Goal: Information Seeking & Learning: Understand process/instructions

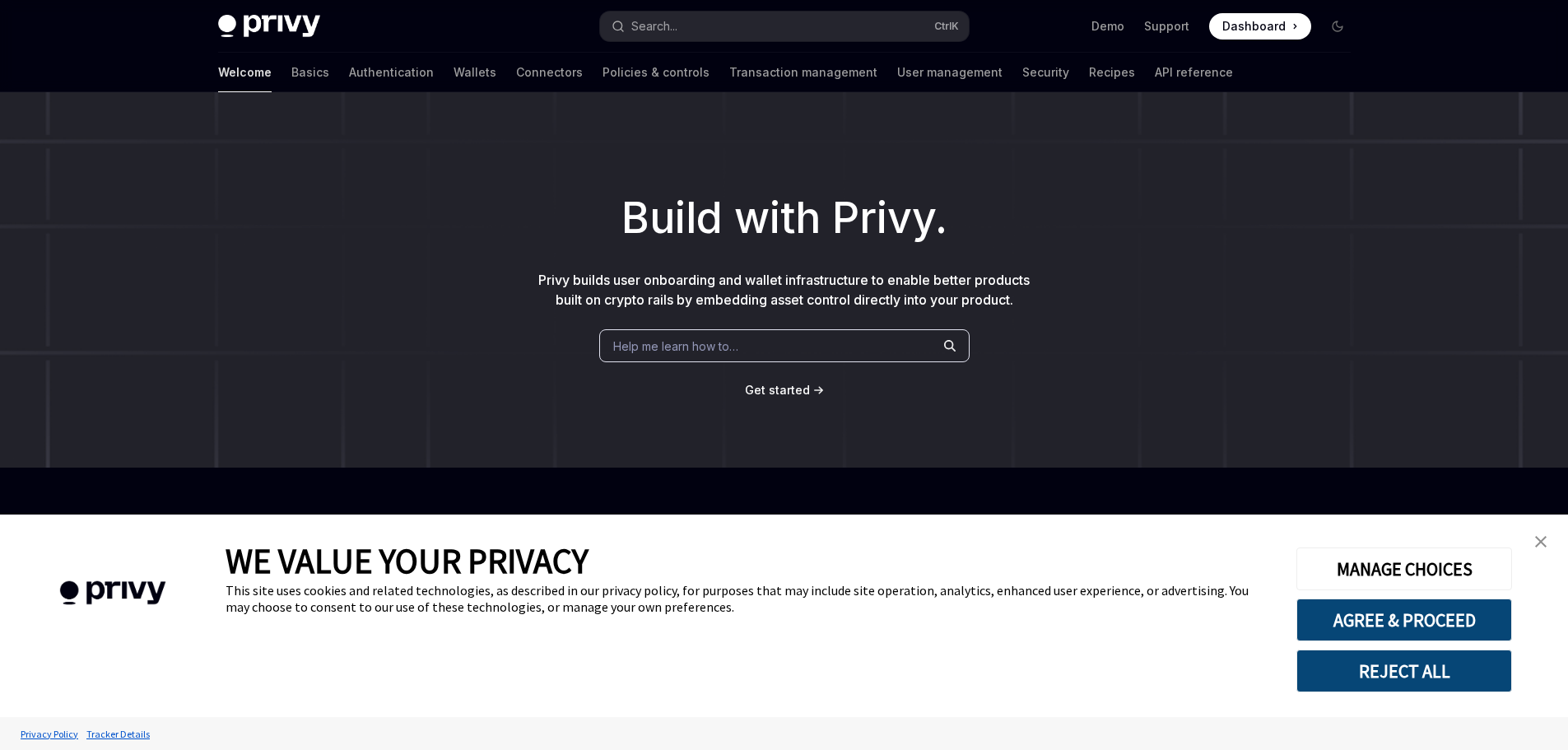
click at [453, 72] on link "Wallets" at bounding box center [475, 72] width 43 height 39
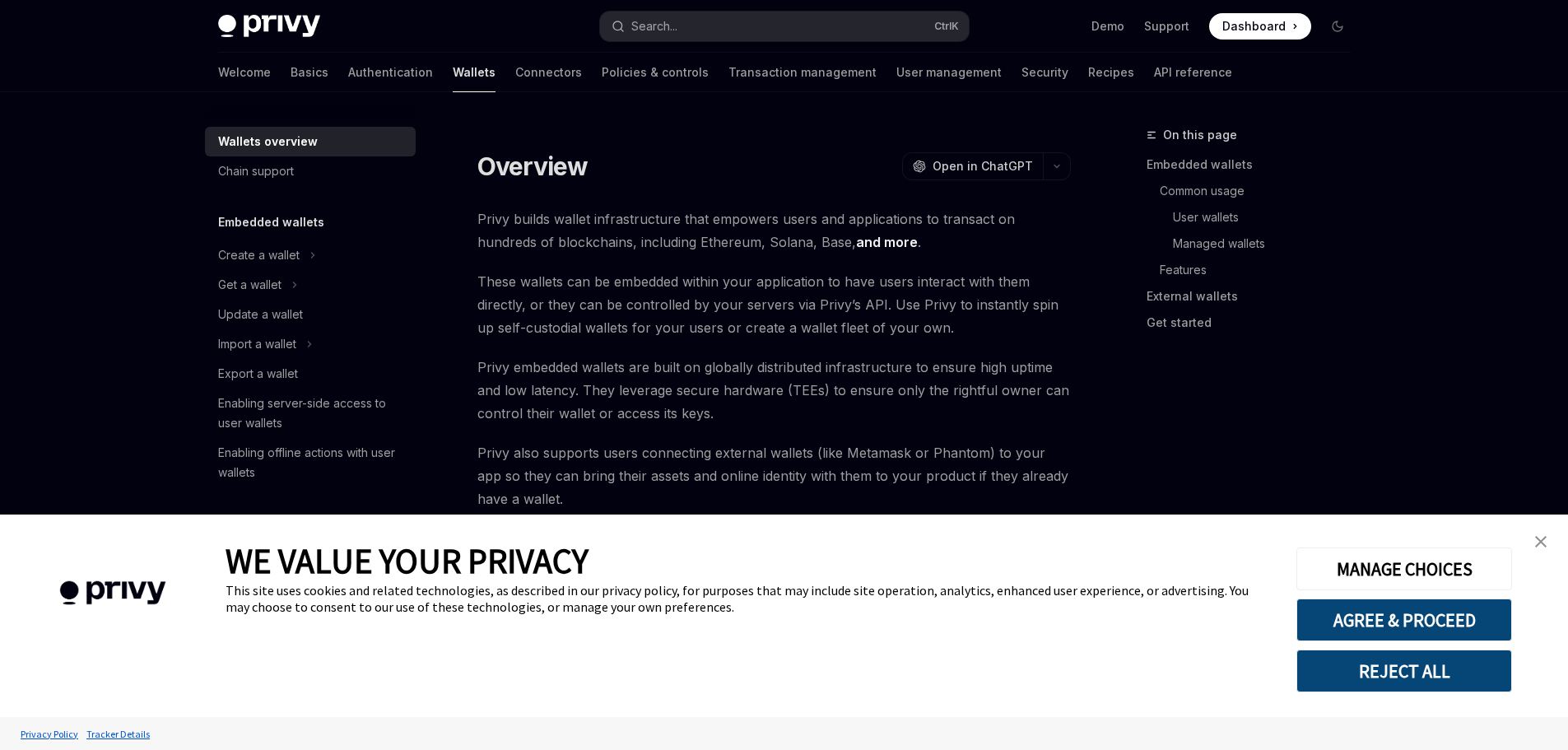
type textarea "*"
click at [1436, 665] on button "REJECT ALL" at bounding box center [1403, 671] width 216 height 43
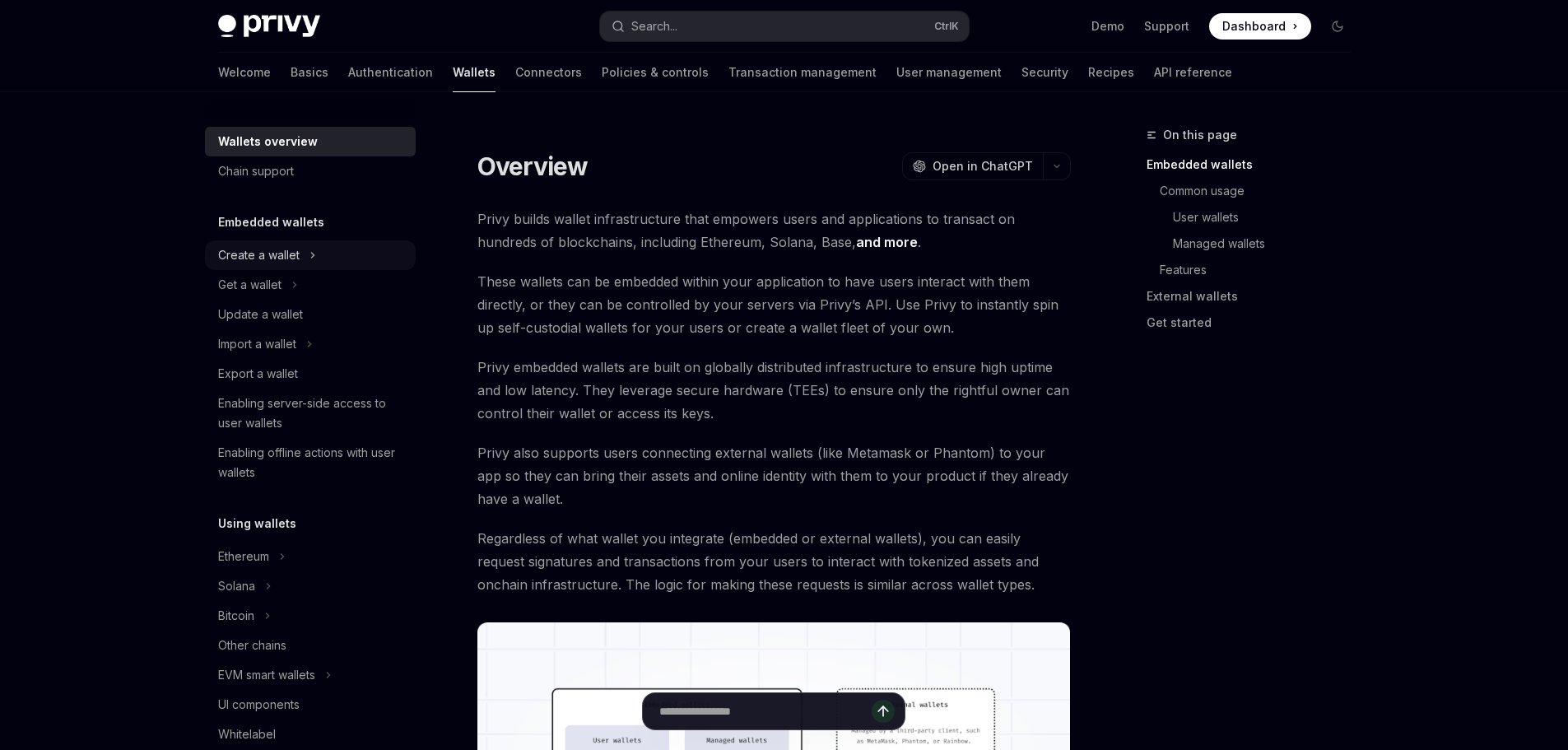
click at [293, 257] on div "Create a wallet" at bounding box center [259, 255] width 81 height 20
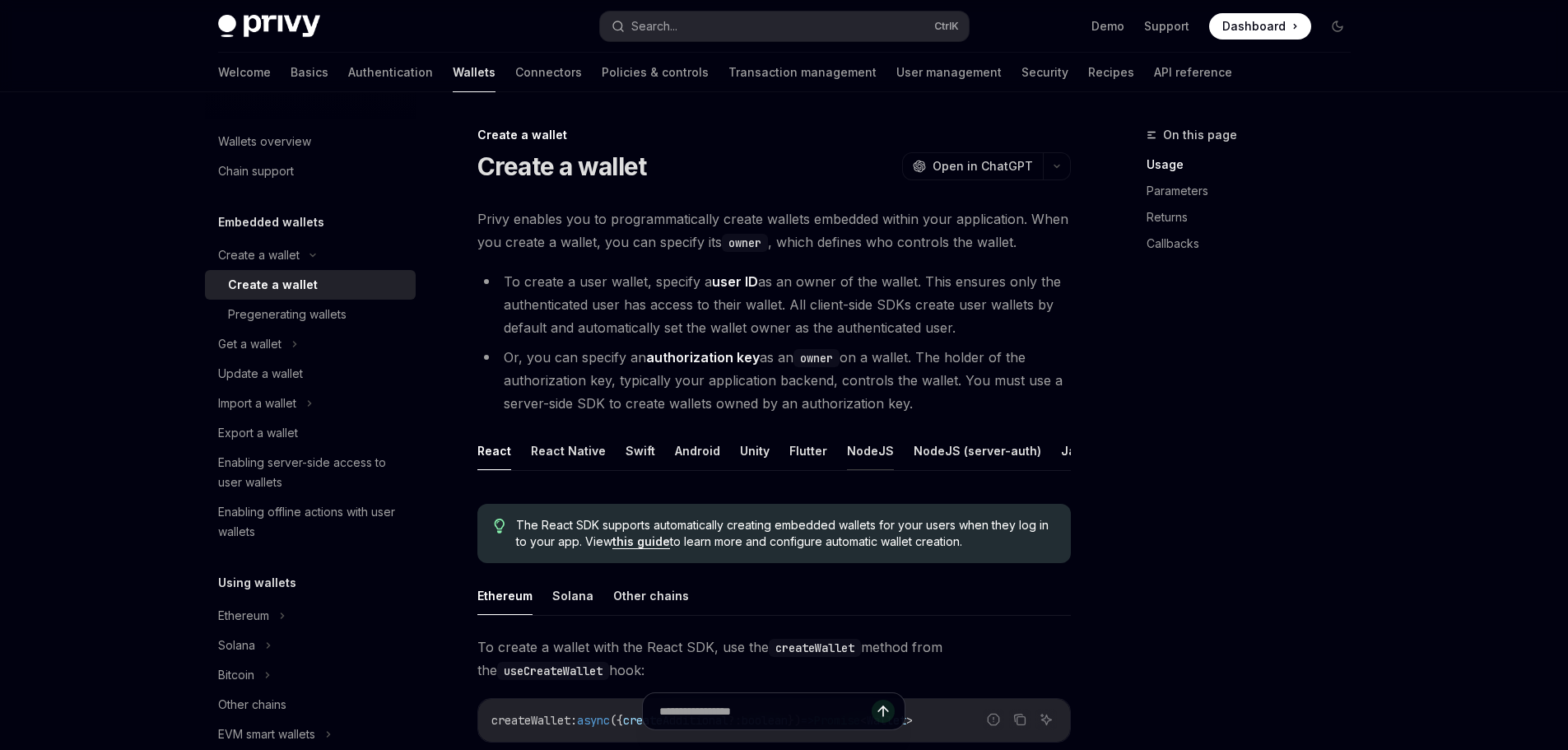
click at [847, 449] on button "NodeJS" at bounding box center [870, 450] width 47 height 38
type textarea "*"
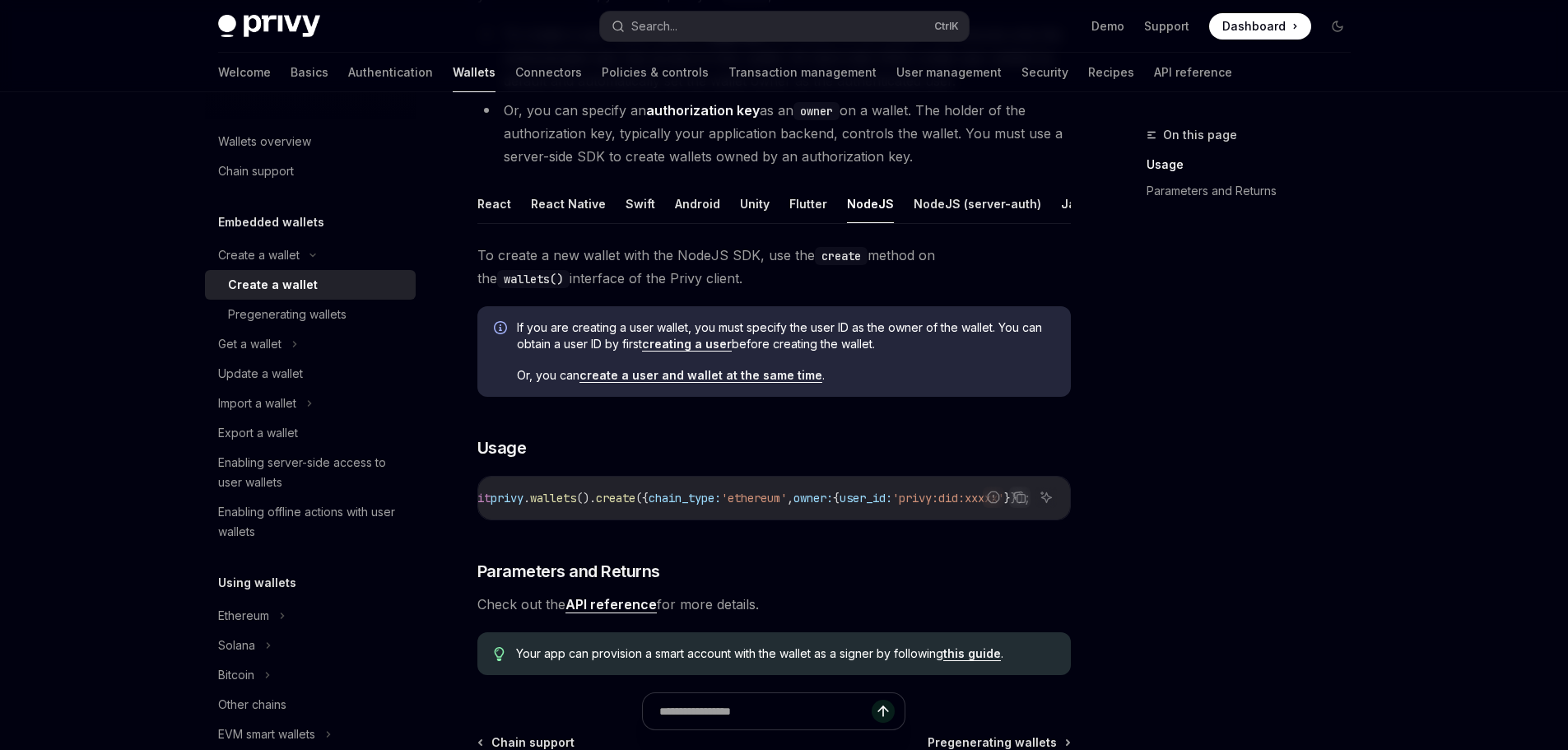
scroll to position [0, 15]
